Goal: Use online tool/utility: Utilize a website feature to perform a specific function

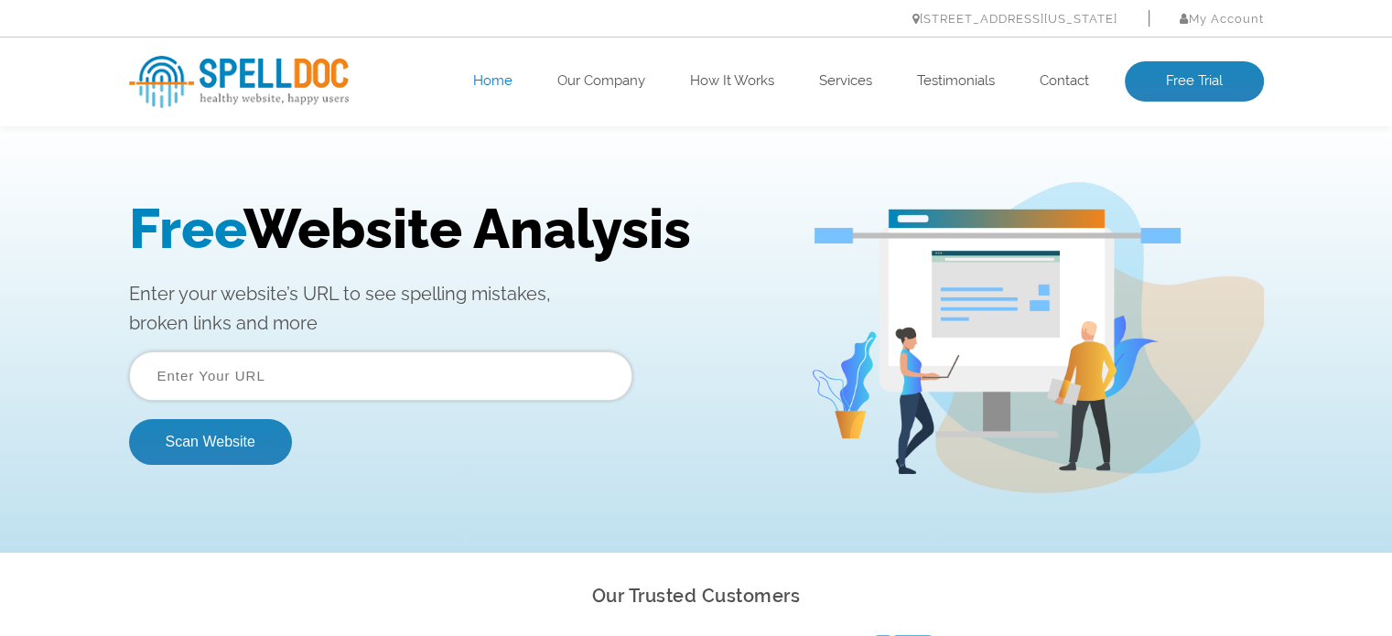
click at [271, 370] on input "text" at bounding box center [380, 376] width 503 height 49
type input "e"
type input "[DOMAIN_NAME]"
click at [233, 444] on button "Scan Website" at bounding box center [210, 442] width 163 height 46
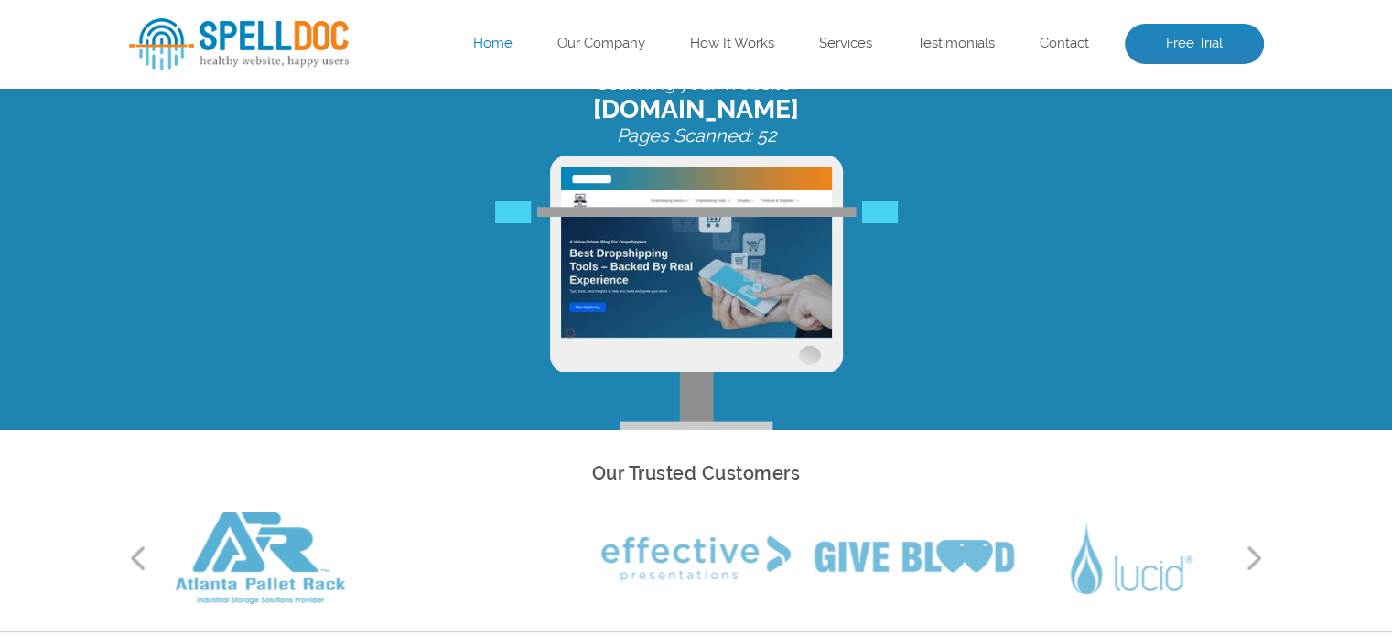
scroll to position [114, 0]
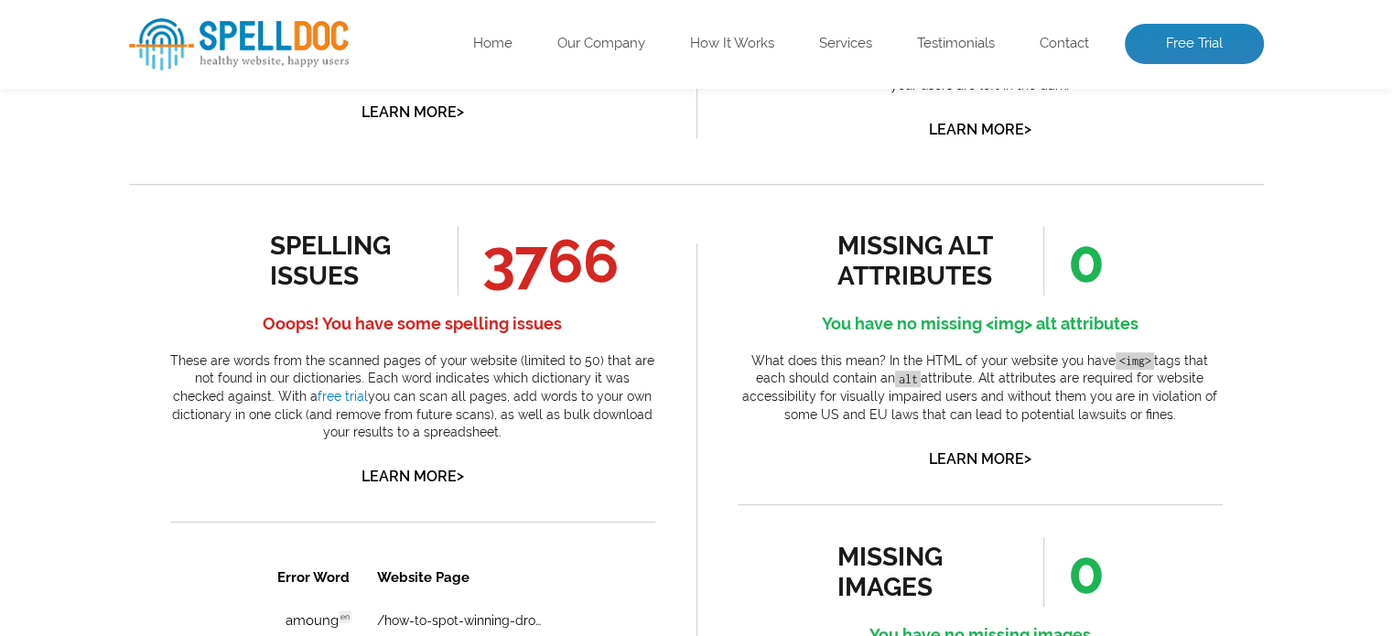
scroll to position [871, 0]
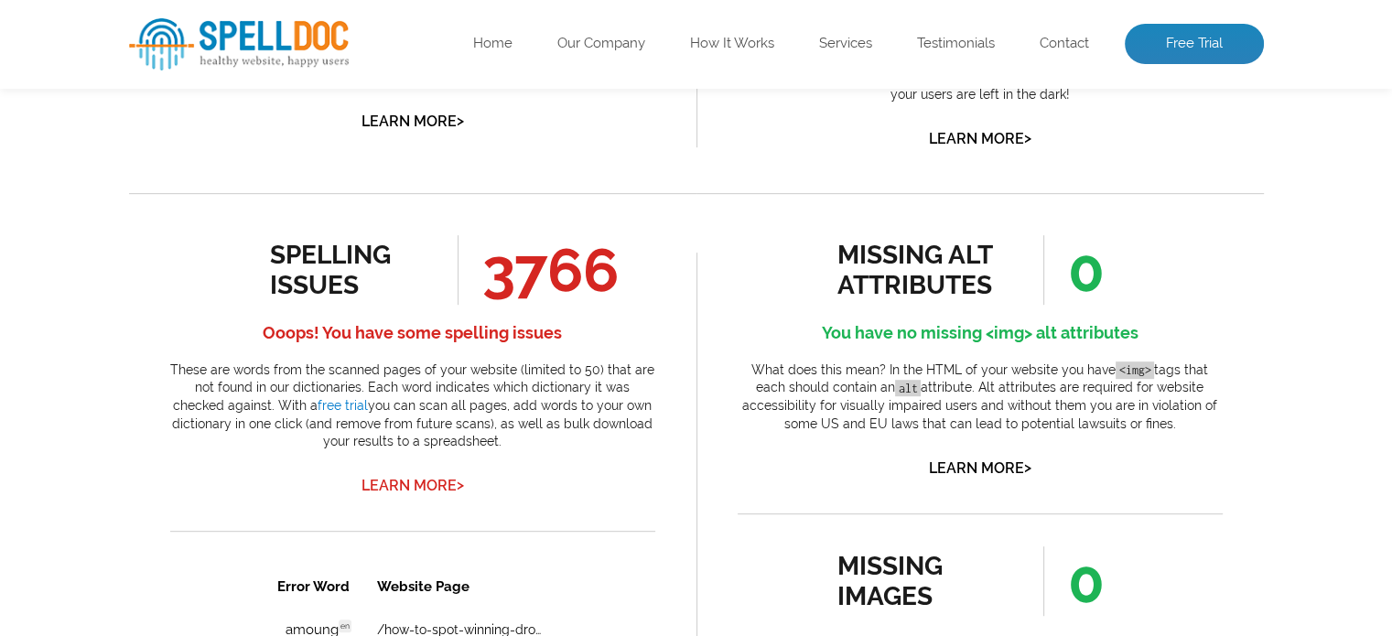
click at [395, 487] on link "Learn More >" at bounding box center [413, 485] width 103 height 17
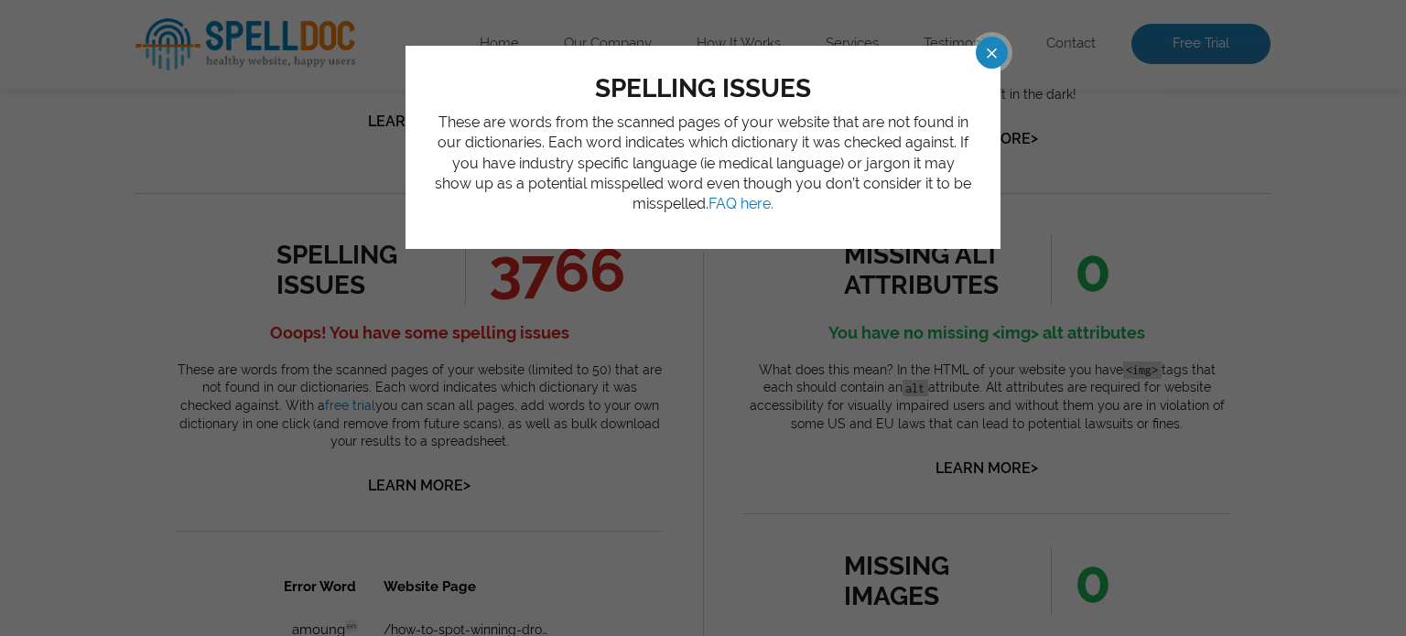
click at [985, 61] on span at bounding box center [975, 53] width 32 height 32
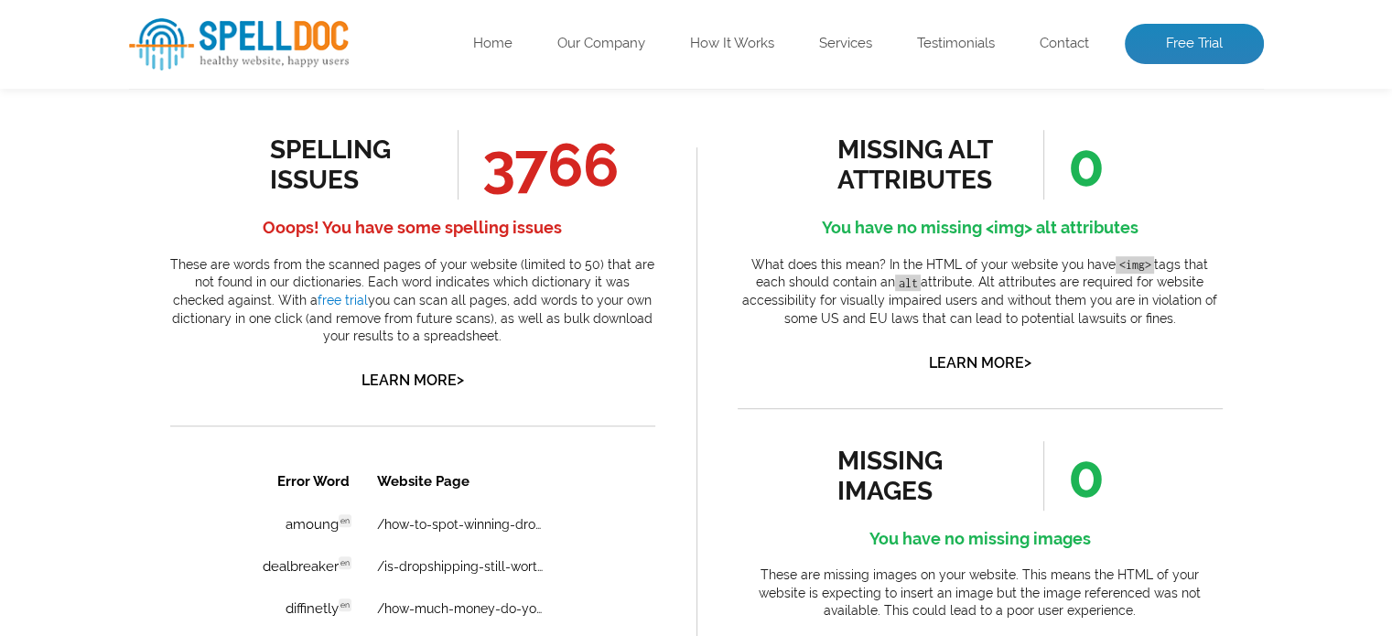
scroll to position [889, 0]
